Goal: Information Seeking & Learning: Learn about a topic

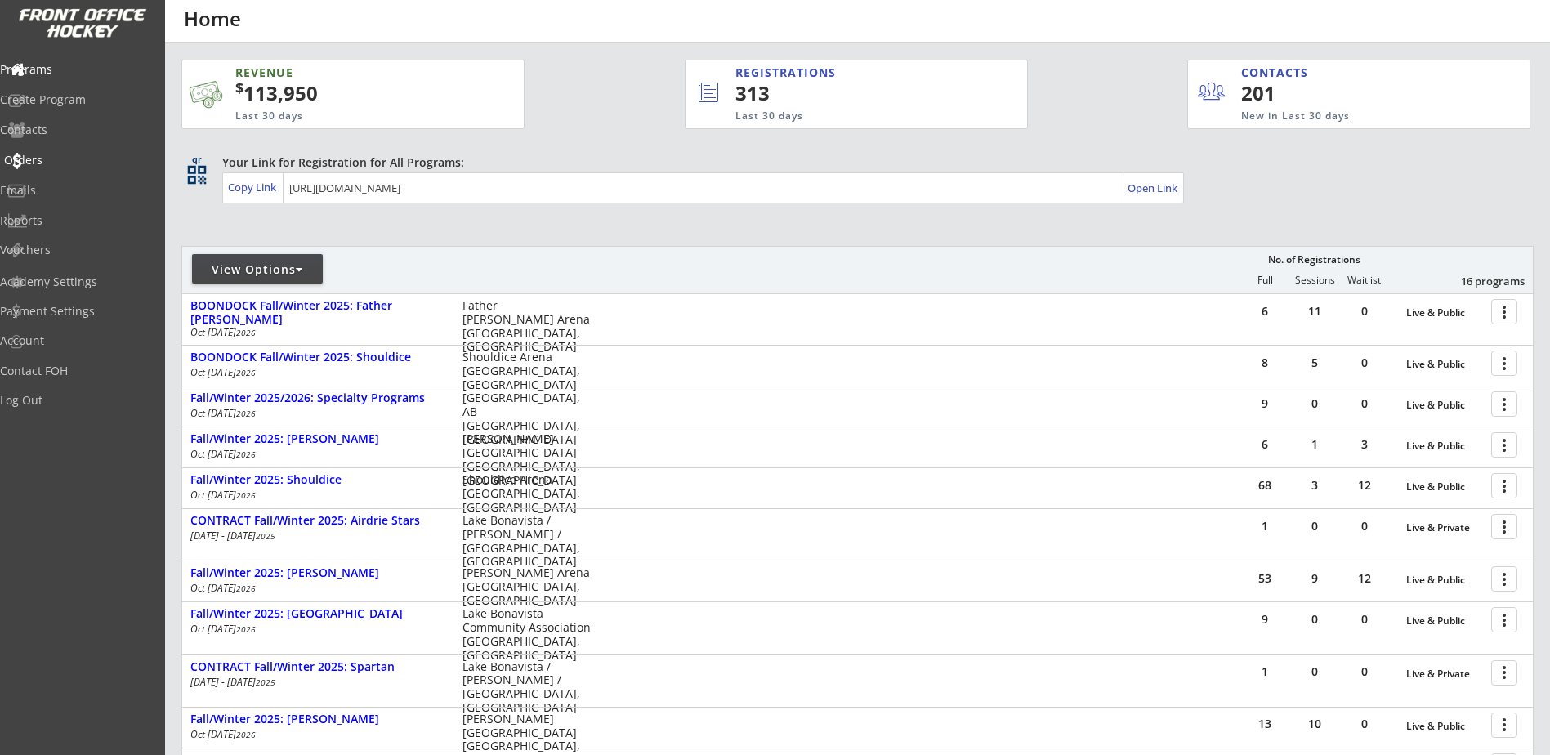
click at [56, 165] on div "Orders" at bounding box center [77, 159] width 147 height 11
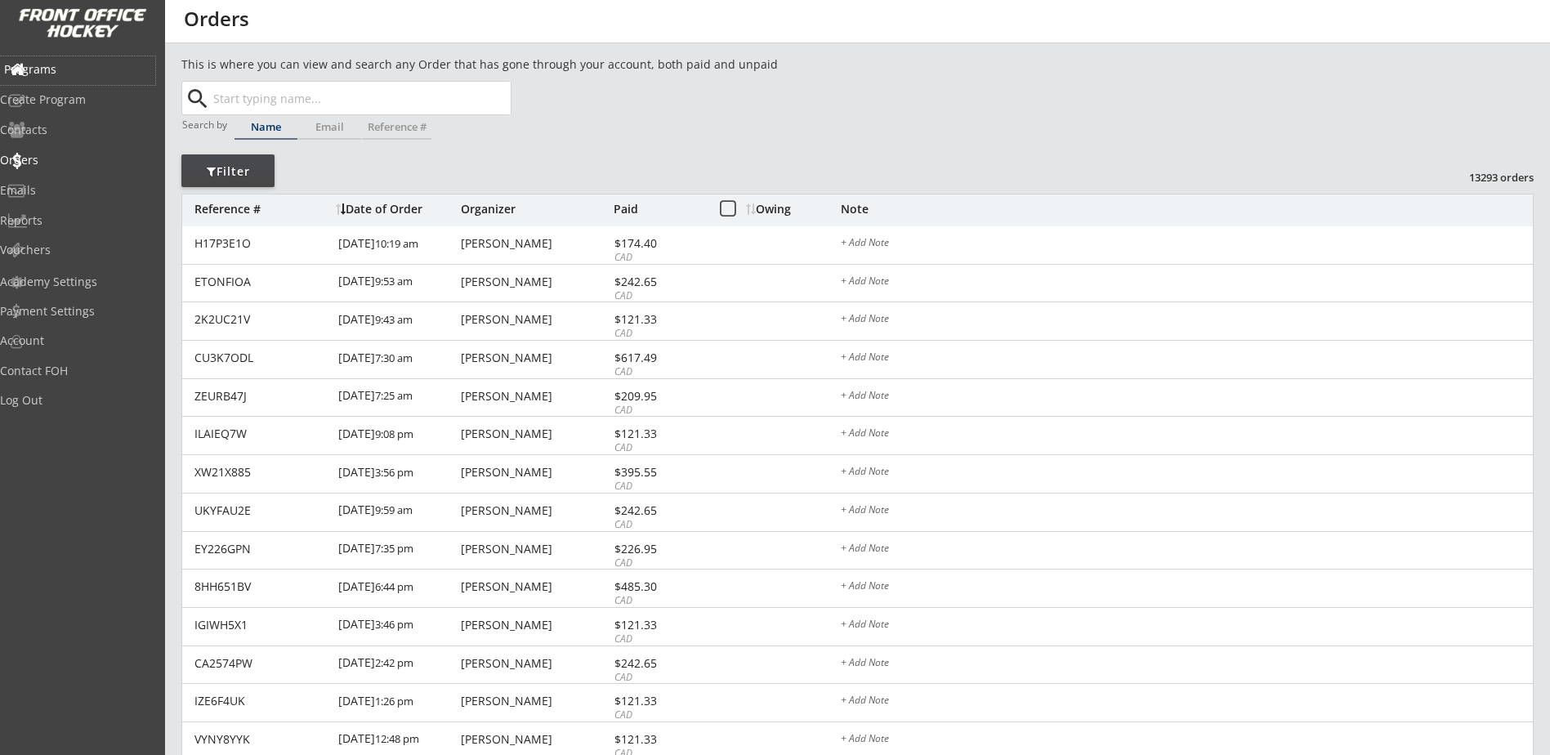
click at [65, 66] on div "Programs" at bounding box center [77, 69] width 147 height 11
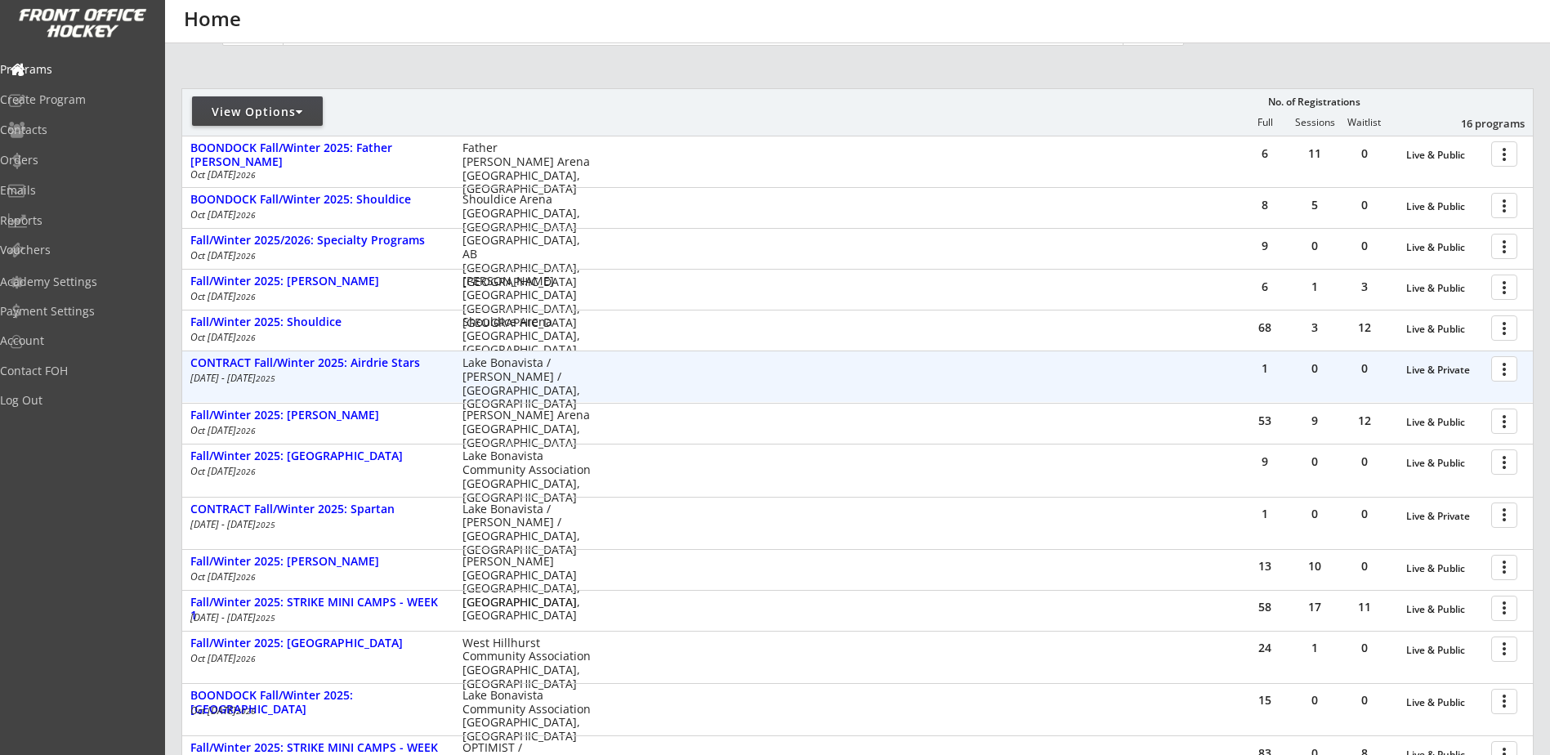
scroll to position [190, 0]
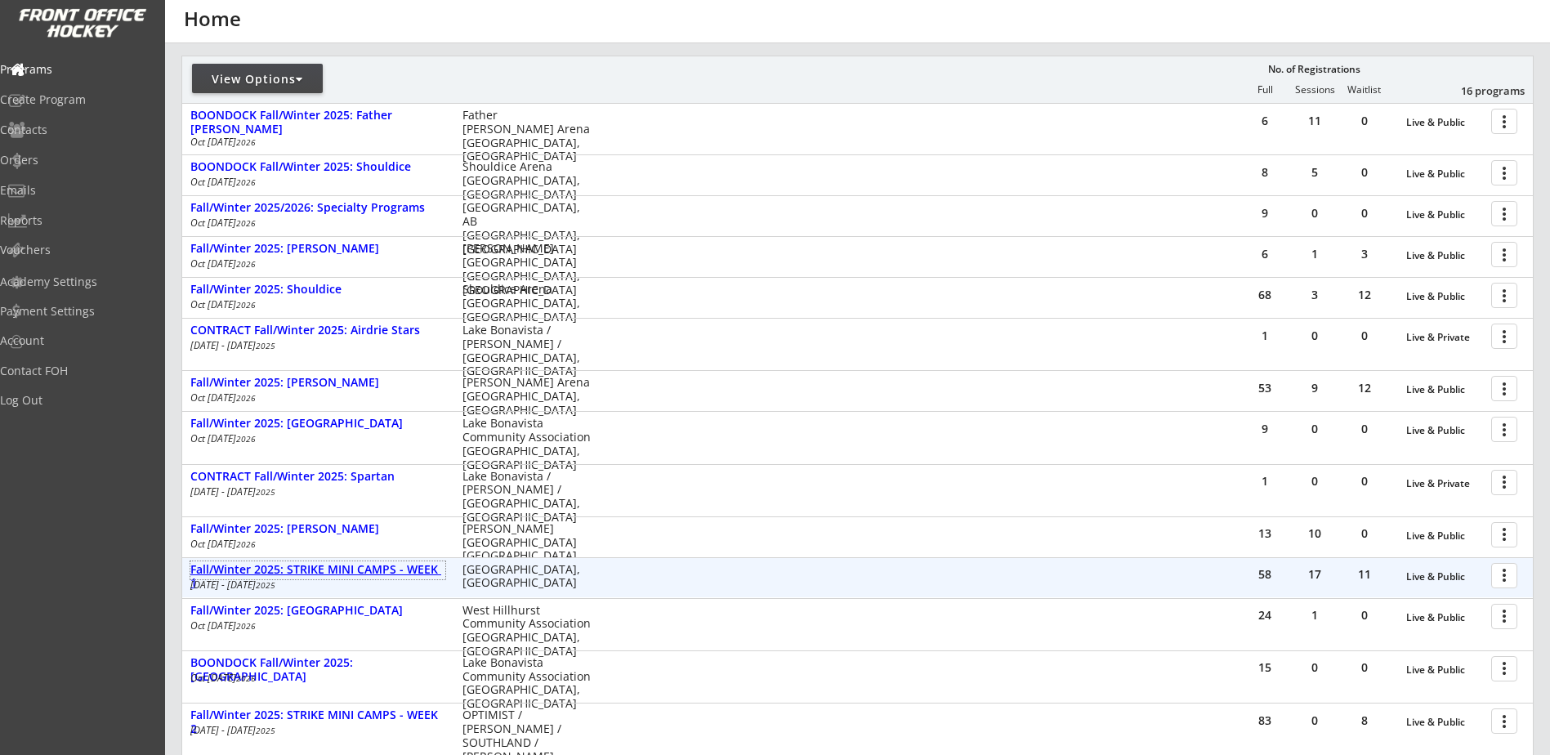
click at [358, 572] on div "Fall/Winter 2025: STRIKE MINI CAMPS - WEEK 1" at bounding box center [317, 577] width 255 height 28
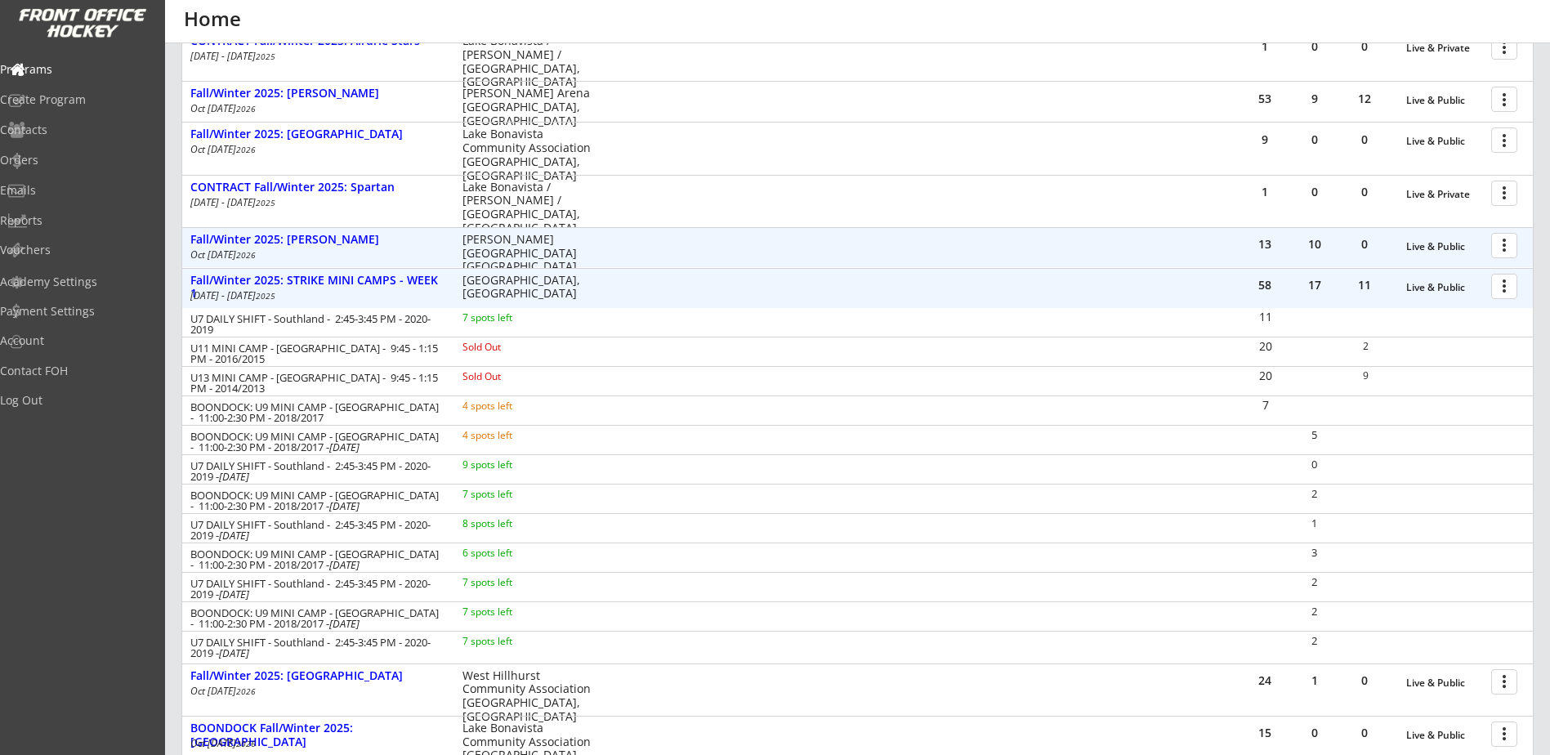
scroll to position [572, 0]
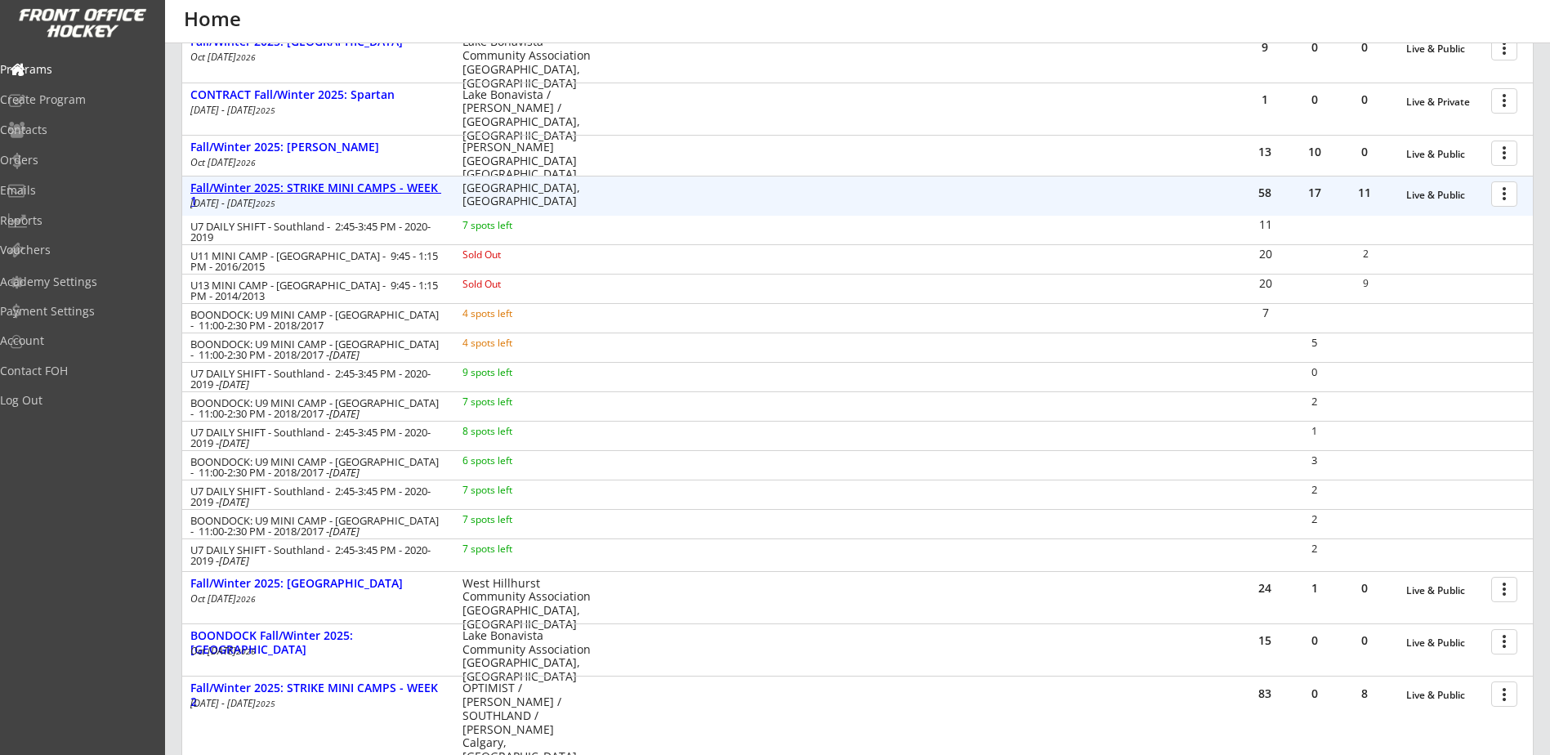
click at [351, 191] on div "Fall/Winter 2025: STRIKE MINI CAMPS - WEEK 1" at bounding box center [317, 195] width 255 height 28
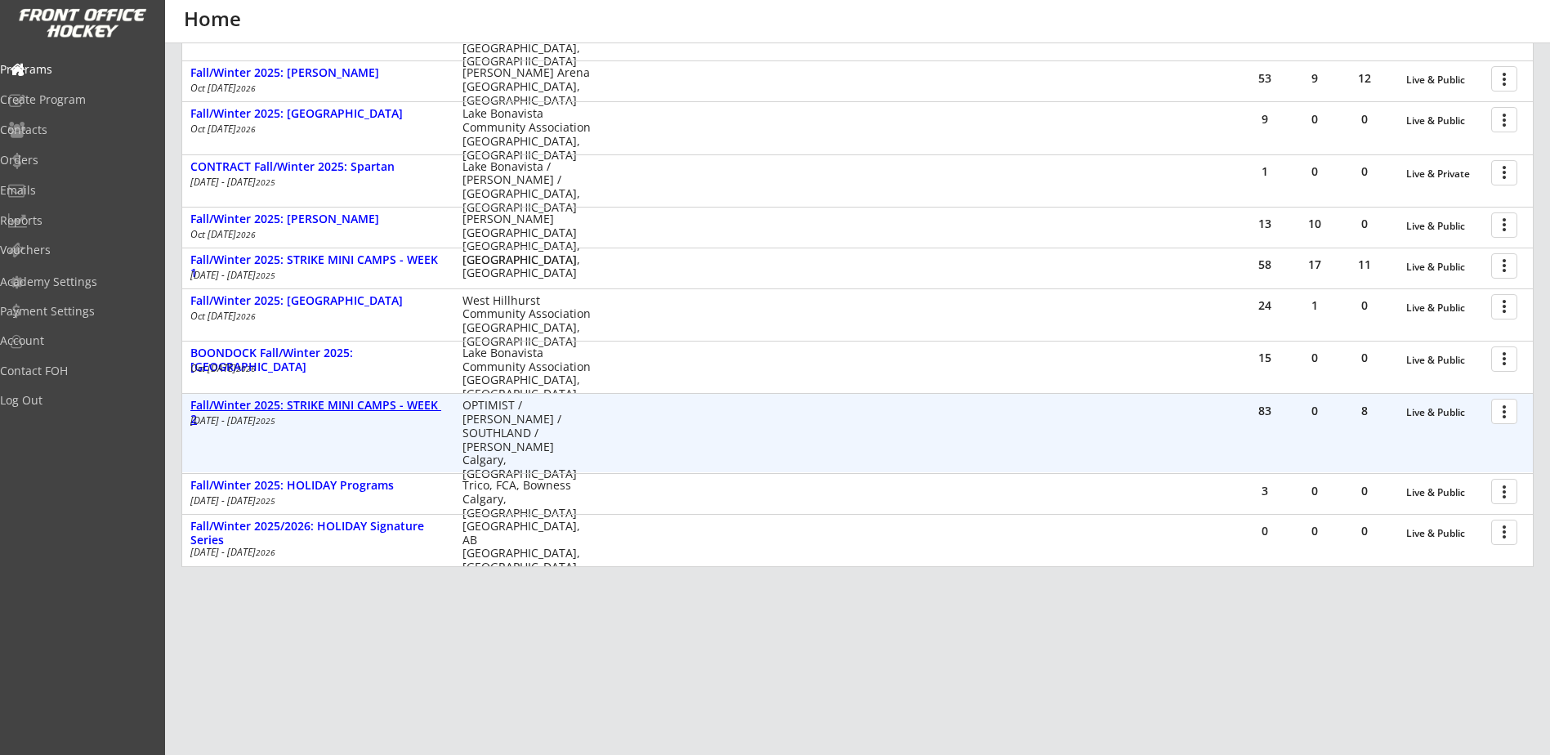
click at [382, 404] on div "Fall/Winter 2025: STRIKE MINI CAMPS - WEEK 2" at bounding box center [317, 413] width 255 height 28
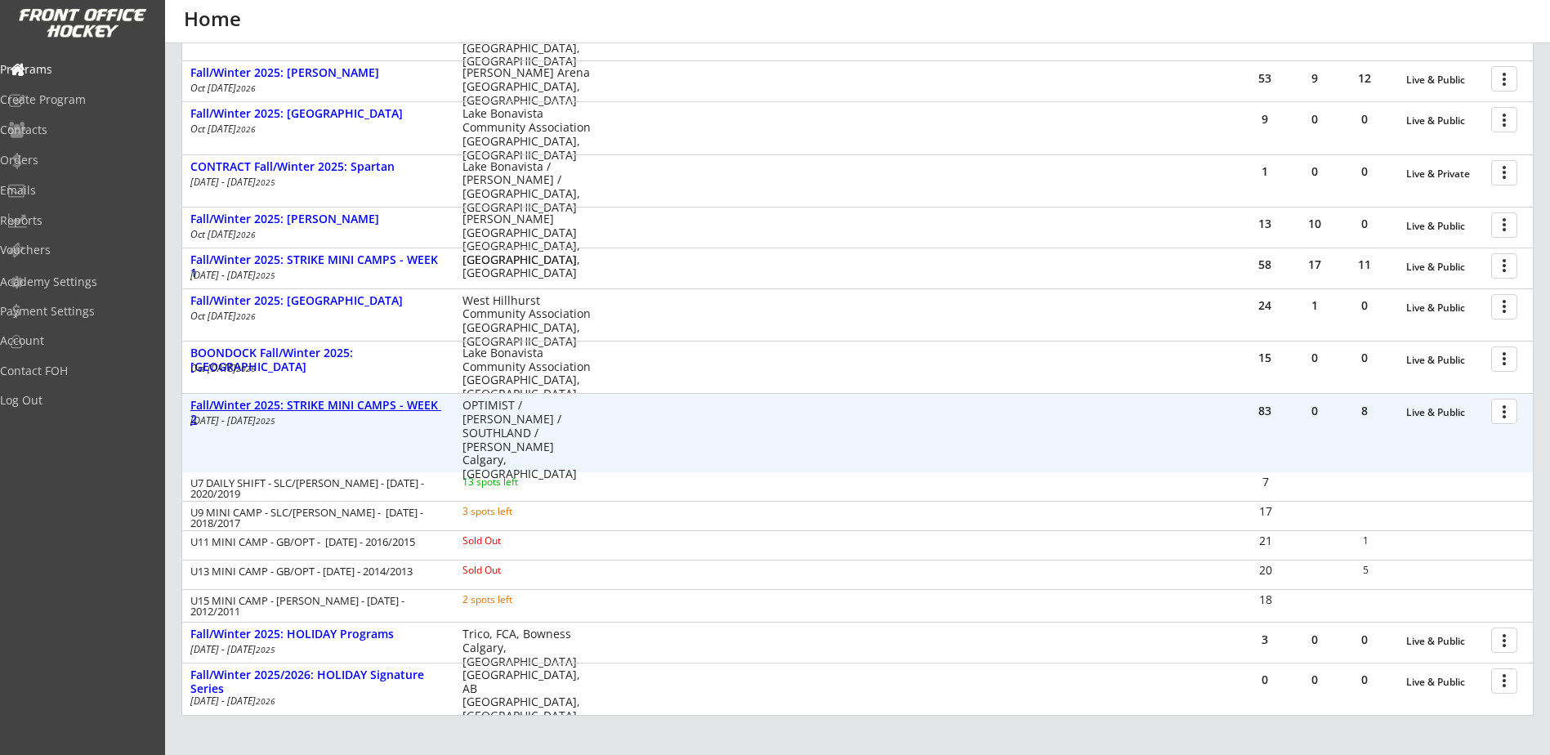
click at [341, 402] on div "Fall/Winter 2025: STRIKE MINI CAMPS - WEEK 2" at bounding box center [317, 413] width 255 height 28
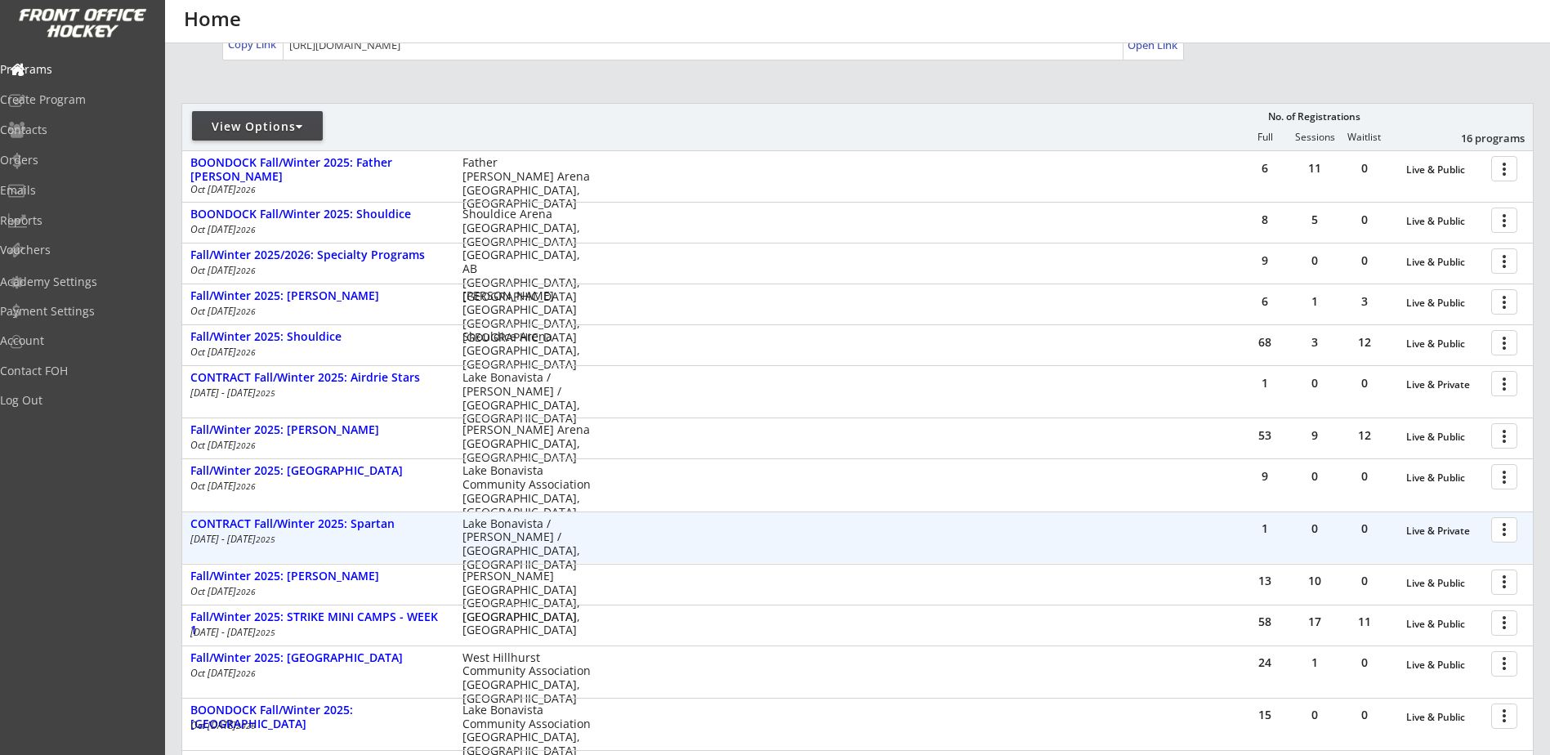
scroll to position [118, 0]
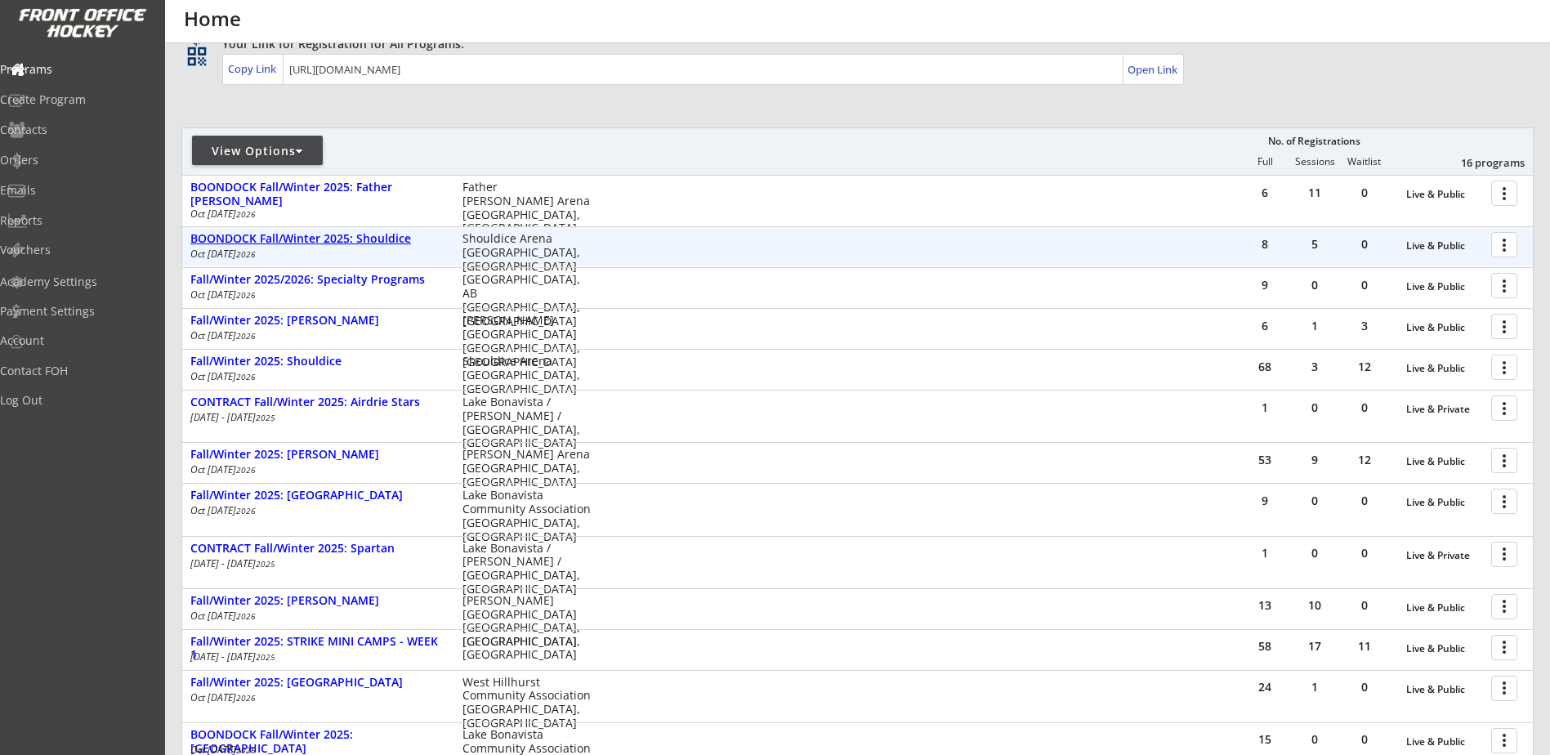
click at [387, 240] on div "BOONDOCK Fall/Winter 2025: Shouldice" at bounding box center [317, 239] width 255 height 14
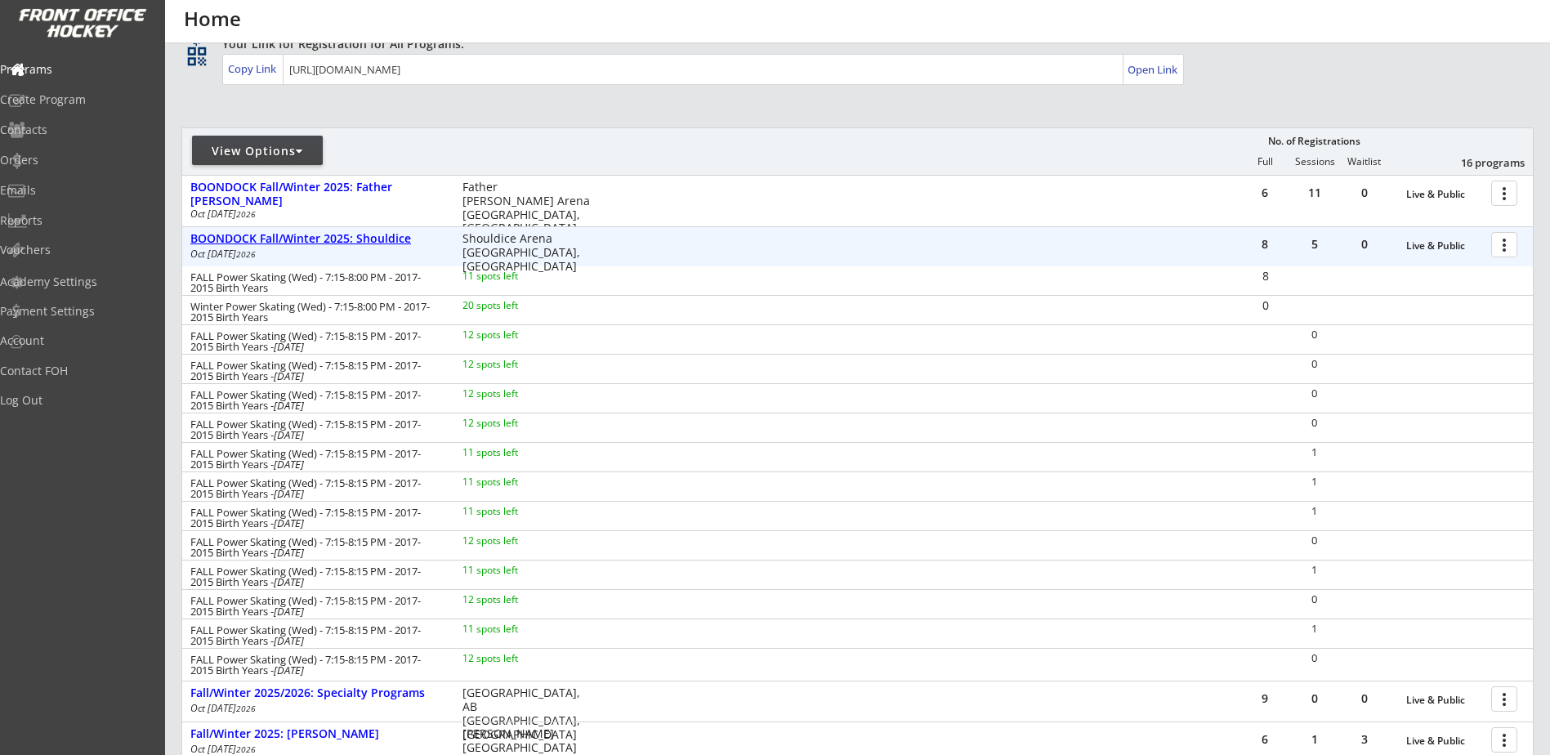
click at [387, 240] on div "BOONDOCK Fall/Winter 2025: Shouldice" at bounding box center [317, 239] width 255 height 14
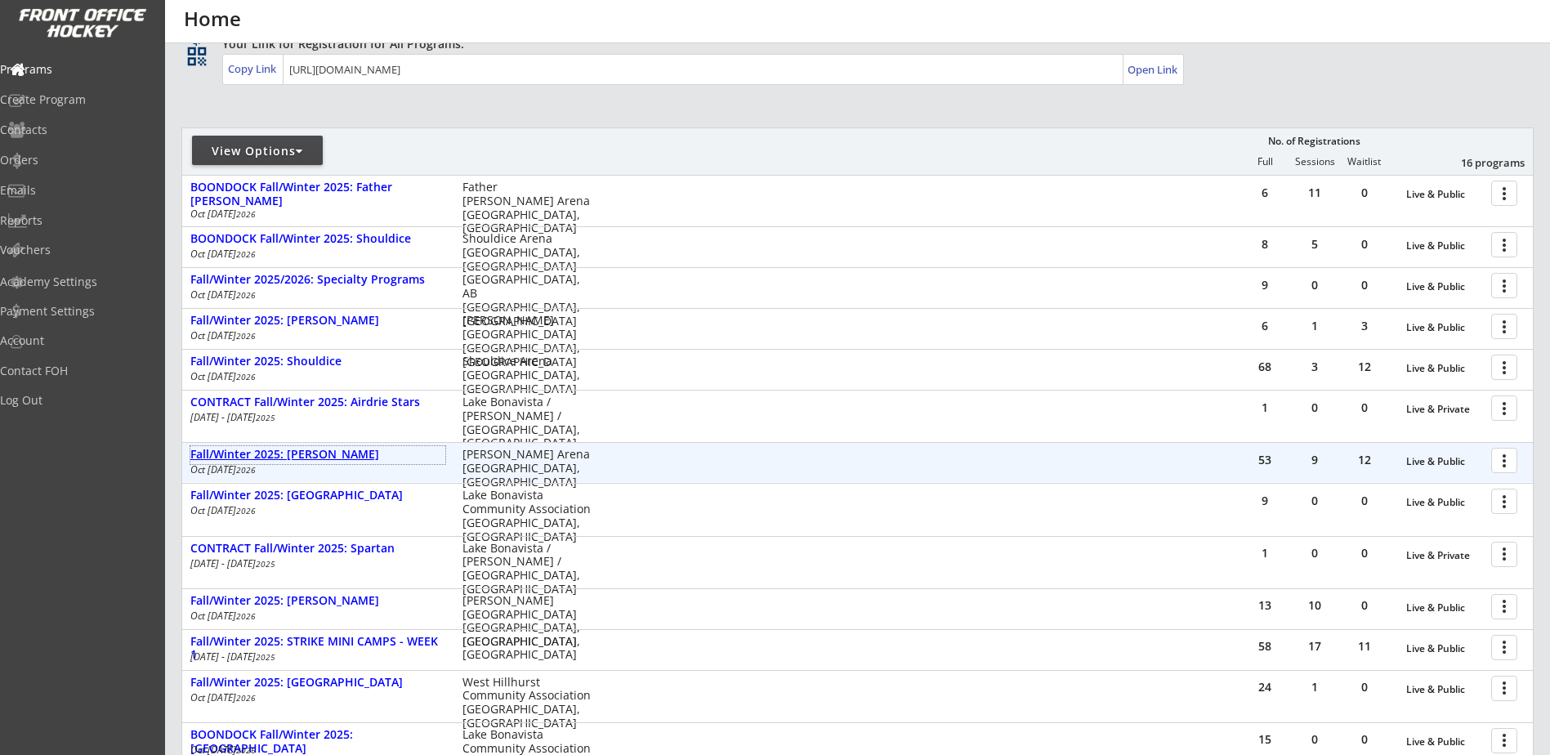
click at [332, 460] on div "Fall/Winter 2025: [PERSON_NAME]" at bounding box center [317, 455] width 255 height 14
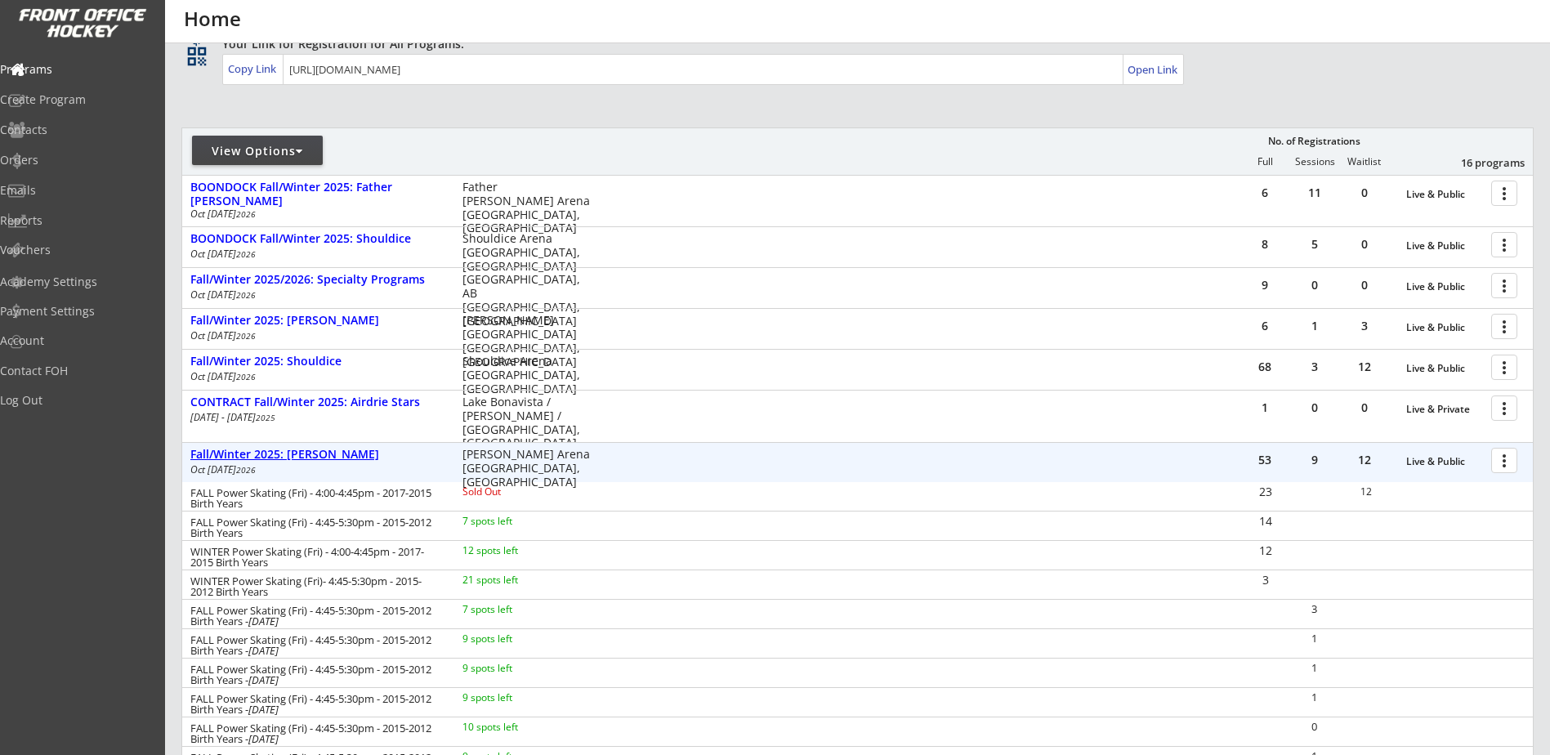
click at [332, 460] on div "Fall/Winter 2025: [PERSON_NAME]" at bounding box center [317, 455] width 255 height 14
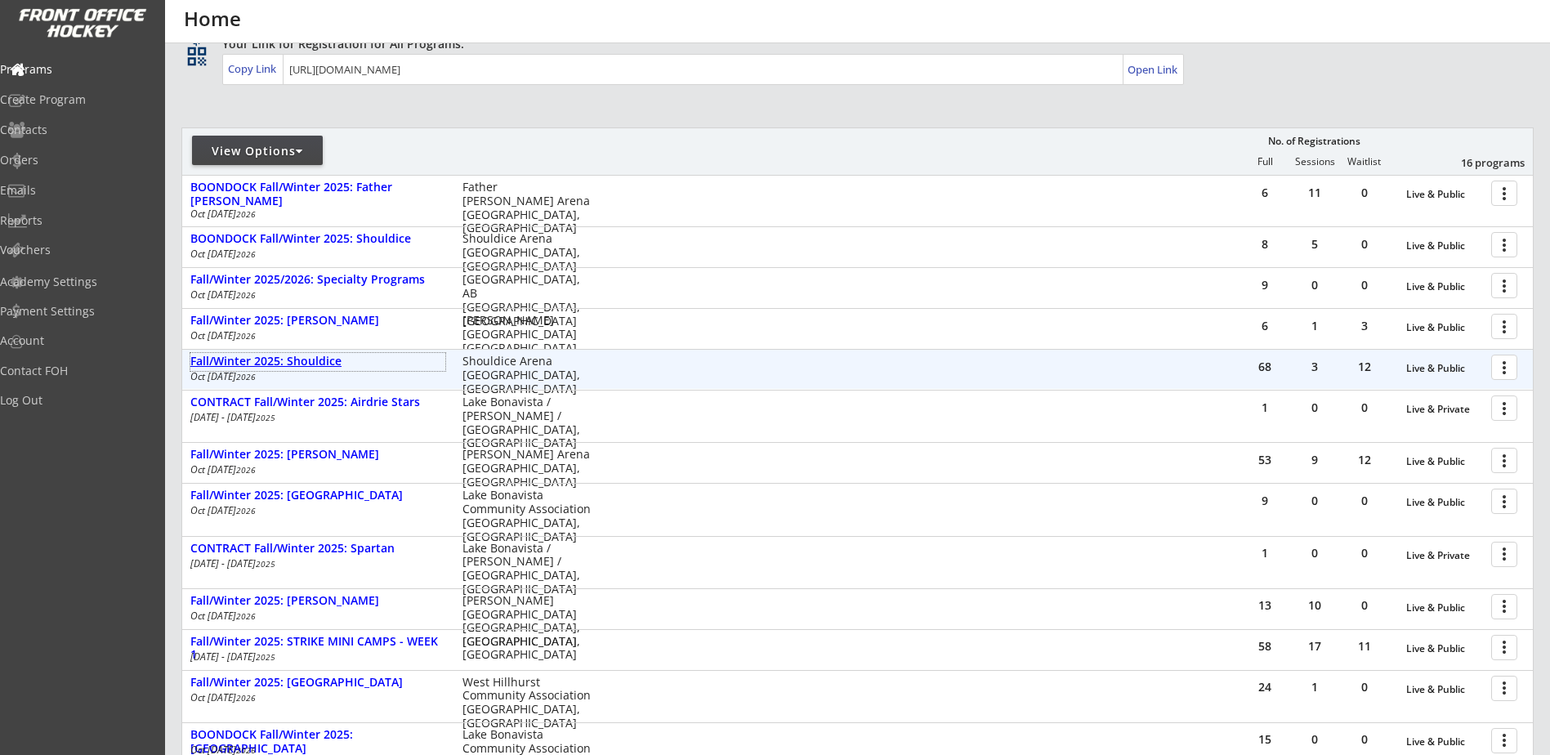
click at [327, 364] on div "Fall/Winter 2025: Shouldice" at bounding box center [317, 362] width 255 height 14
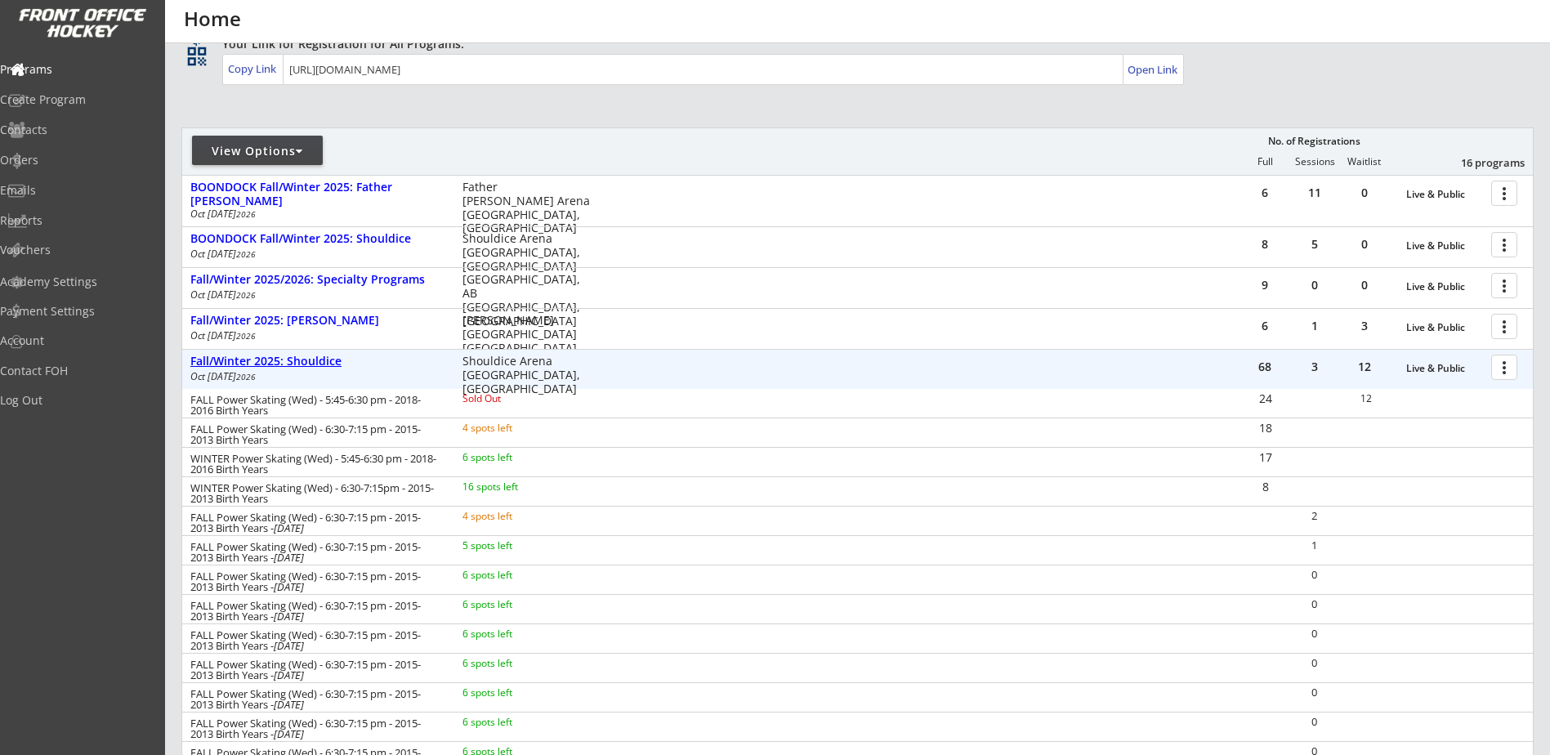
click at [330, 365] on div "Fall/Winter 2025: Shouldice" at bounding box center [317, 362] width 255 height 14
